Goal: Check status: Check status

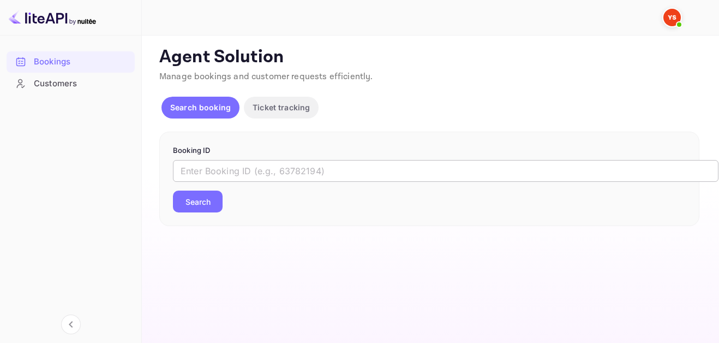
click at [263, 169] on input "text" at bounding box center [446, 171] width 546 height 22
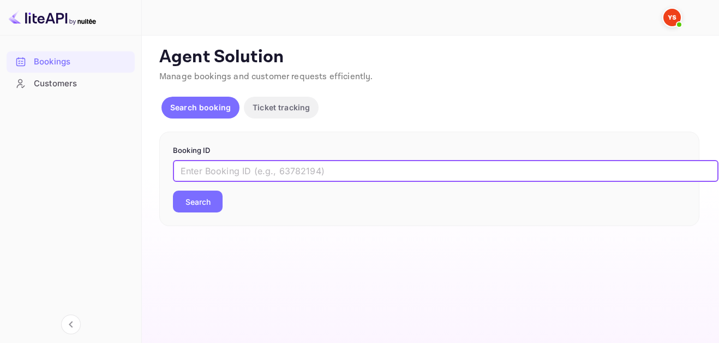
paste input "9581496"
type input "9581496"
click at [211, 202] on button "Search" at bounding box center [198, 201] width 50 height 22
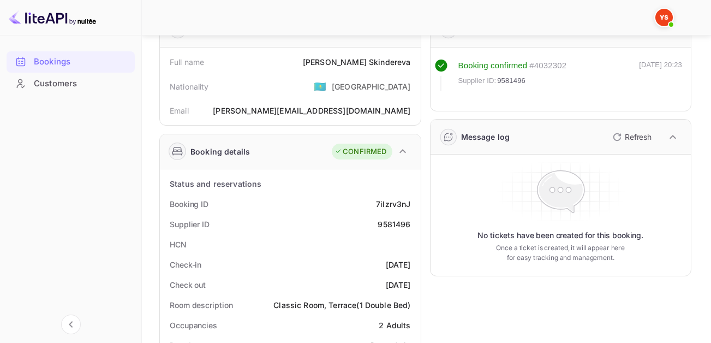
scroll to position [55, 0]
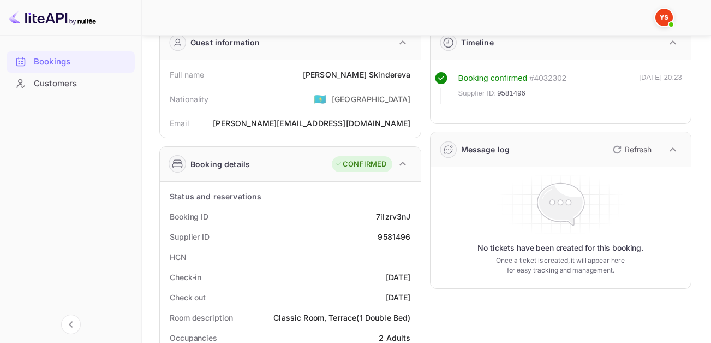
click at [503, 75] on div "Booking confirmed" at bounding box center [492, 78] width 69 height 13
click at [478, 91] on span "Supplier ID:" at bounding box center [477, 93] width 38 height 11
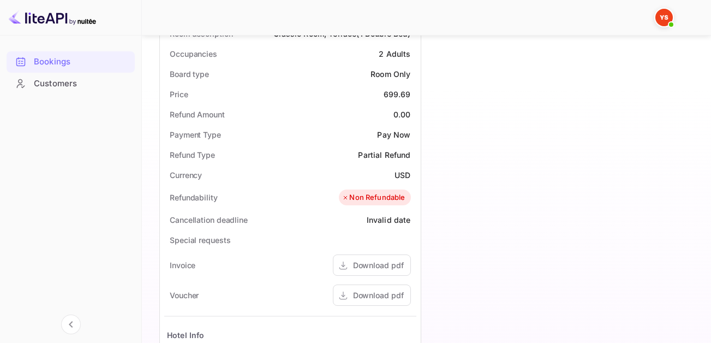
scroll to position [437, 0]
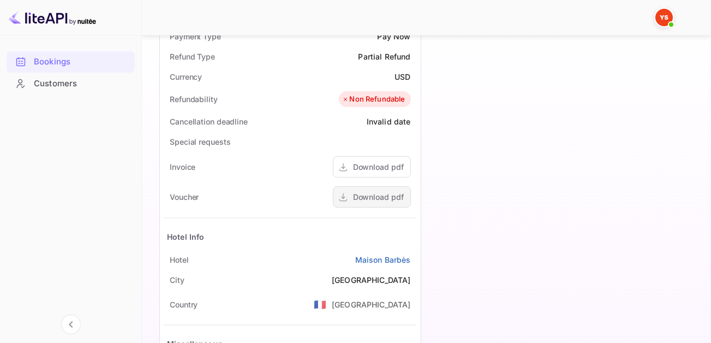
click at [380, 205] on div "Download pdf" at bounding box center [372, 196] width 78 height 21
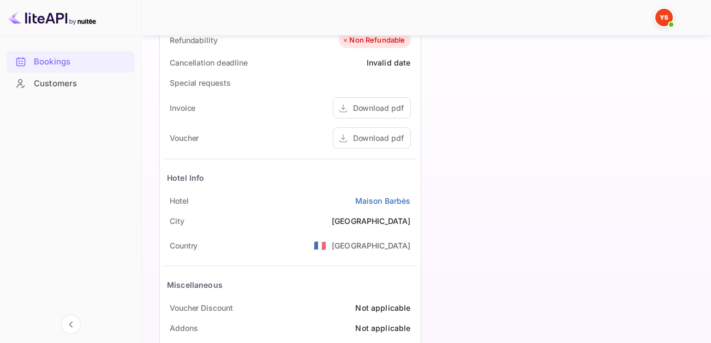
scroll to position [536, 0]
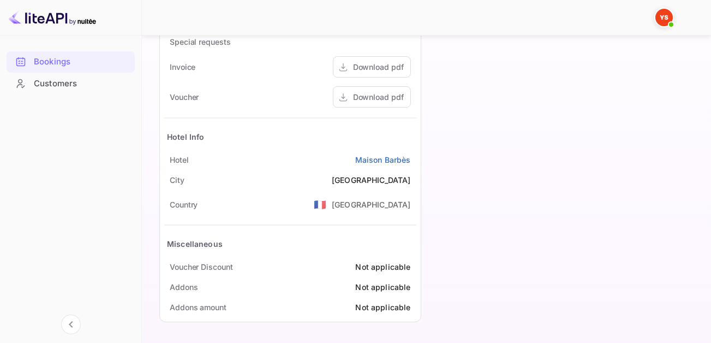
click at [59, 245] on div "Bookings Customers" at bounding box center [70, 187] width 141 height 282
